Goal: Information Seeking & Learning: Learn about a topic

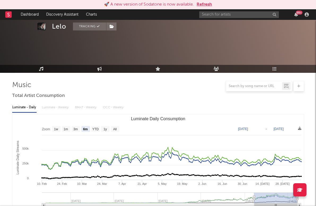
select select "6m"
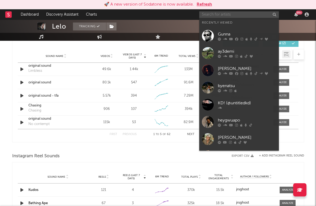
click at [230, 17] on input "text" at bounding box center [239, 14] width 80 height 7
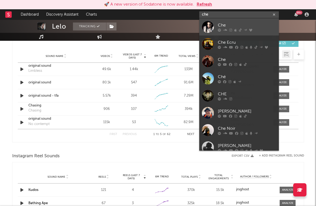
type input "che"
click at [247, 25] on div "Che" at bounding box center [247, 25] width 58 height 6
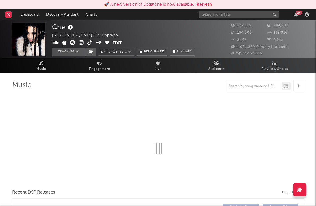
select select "6m"
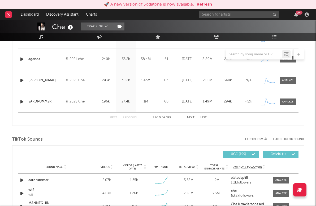
scroll to position [298, 0]
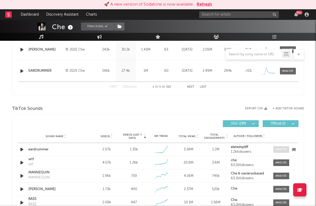
click at [282, 149] on div at bounding box center [280, 150] width 11 height 4
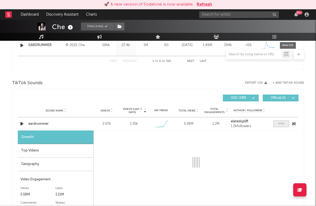
select select "1w"
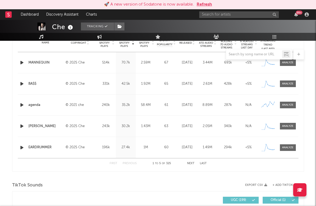
scroll to position [221, 0]
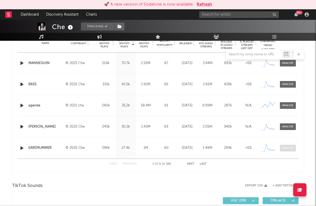
click at [282, 149] on div at bounding box center [287, 148] width 11 height 4
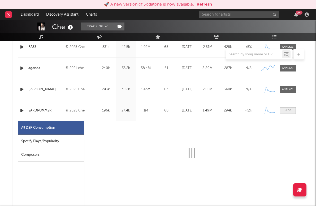
select select "1w"
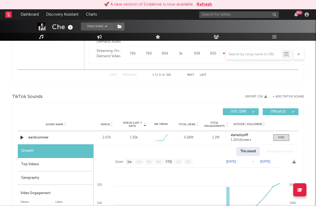
scroll to position [566, 0]
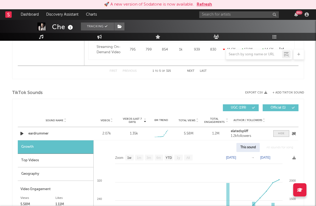
click at [285, 134] on span at bounding box center [281, 133] width 16 height 7
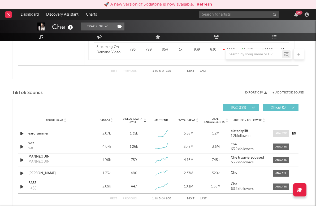
click at [285, 134] on div at bounding box center [280, 134] width 11 height 4
select select "1w"
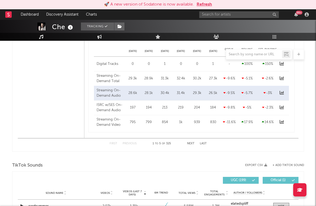
scroll to position [490, 0]
